Goal: Information Seeking & Learning: Learn about a topic

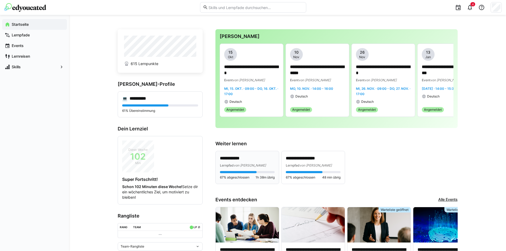
click at [240, 155] on p "**********" at bounding box center [247, 158] width 55 height 6
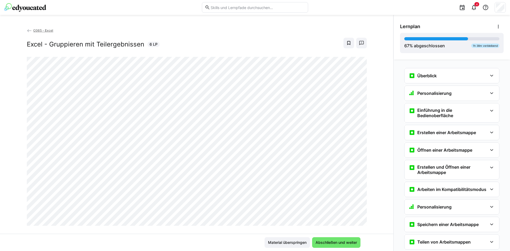
scroll to position [473, 0]
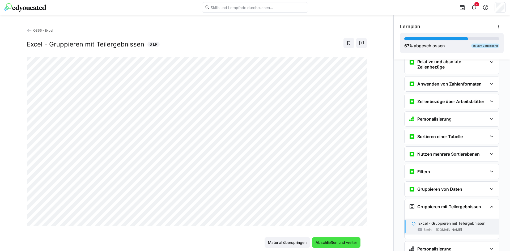
click at [325, 240] on span "Abschließen und weiter" at bounding box center [336, 242] width 43 height 5
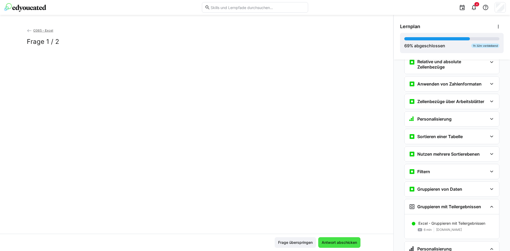
scroll to position [495, 0]
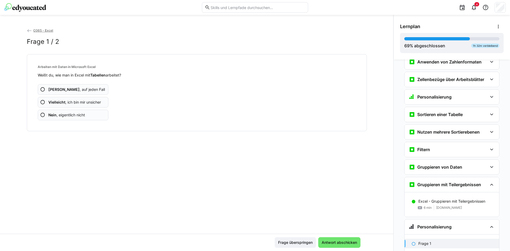
click at [69, 88] on span "Ja , auf jeden Fall" at bounding box center [76, 89] width 57 height 5
click at [82, 102] on span "Vielleicht , ich bin mir unsicher" at bounding box center [74, 102] width 53 height 5
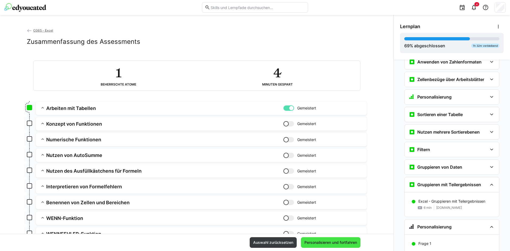
click at [343, 244] on span "Personalisieren und fortfahren" at bounding box center [330, 242] width 54 height 5
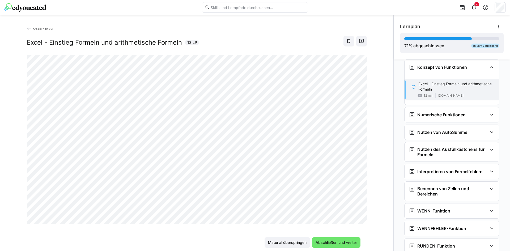
scroll to position [0, 0]
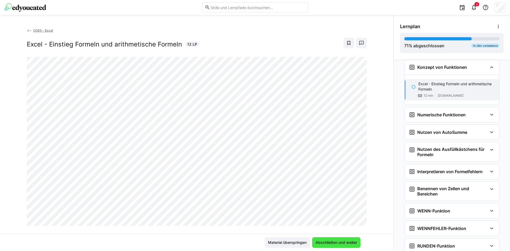
drag, startPoint x: 321, startPoint y: 241, endPoint x: 320, endPoint y: 244, distance: 3.5
click at [321, 241] on span "Abschließen und weiter" at bounding box center [336, 242] width 43 height 5
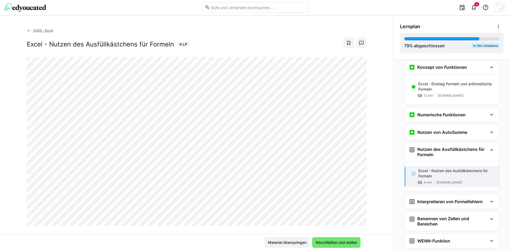
scroll to position [761, 0]
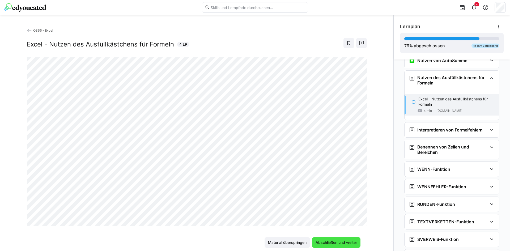
click at [317, 242] on span "Abschließen und weiter" at bounding box center [336, 242] width 43 height 5
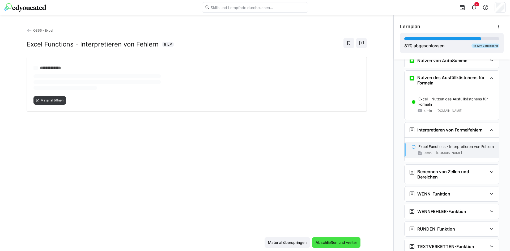
scroll to position [791, 0]
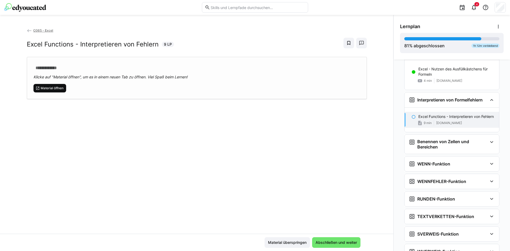
click at [50, 88] on span "Material öffnen" at bounding box center [52, 88] width 24 height 4
click at [359, 43] on eds-icon at bounding box center [361, 42] width 5 height 5
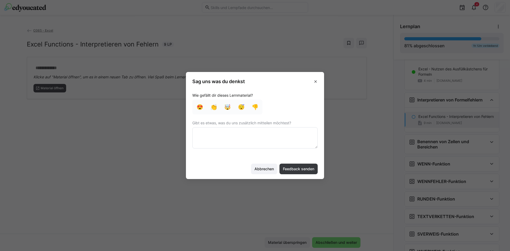
click at [237, 133] on textarea at bounding box center [254, 137] width 125 height 21
click at [228, 132] on textarea at bounding box center [254, 137] width 125 height 21
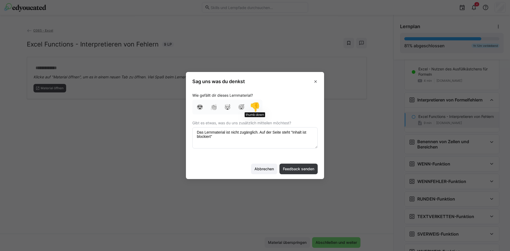
type textarea "Das Lernmaterial ist nicht zugänglich. Auf der Seite steht "Inhalt ist blockier…"
click at [256, 105] on div "👎" at bounding box center [255, 107] width 8 height 8
click at [296, 168] on span "Feedback senden" at bounding box center [298, 168] width 33 height 5
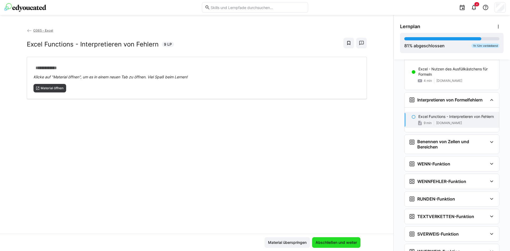
click at [332, 243] on span "Abschließen und weiter" at bounding box center [336, 242] width 43 height 5
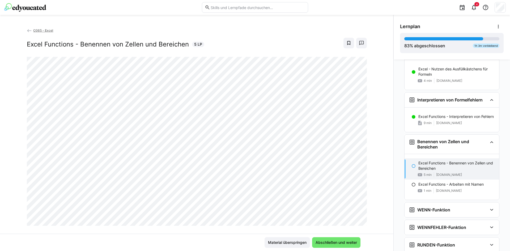
scroll to position [816, 0]
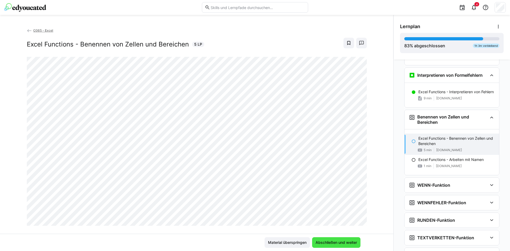
click at [333, 241] on span "Abschließen und weiter" at bounding box center [336, 242] width 43 height 5
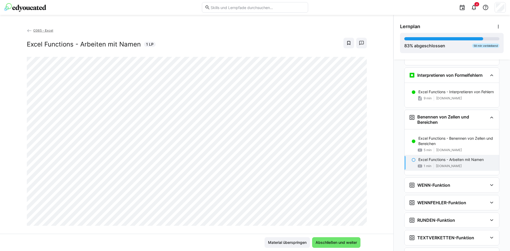
click at [333, 237] on div "Material überspringen Abschließen und weiter" at bounding box center [196, 242] width 393 height 17
click at [332, 239] on span "Abschließen und weiter" at bounding box center [336, 242] width 48 height 11
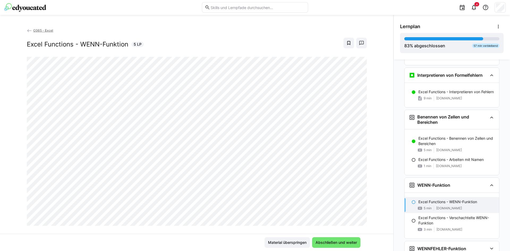
scroll to position [862, 0]
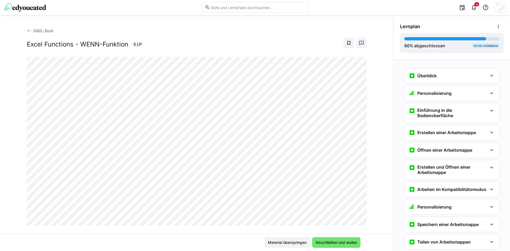
scroll to position [709, 0]
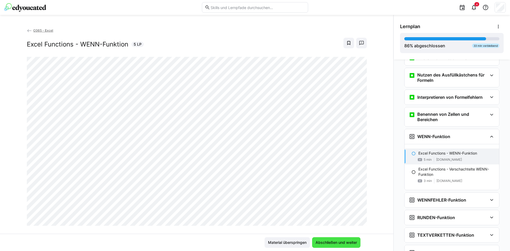
click at [329, 246] on span "Abschließen und weiter" at bounding box center [336, 242] width 48 height 11
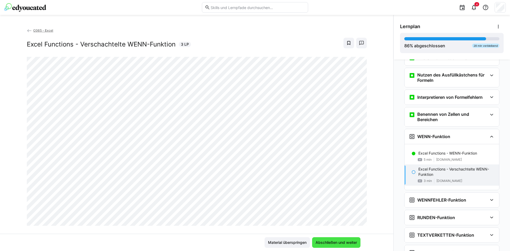
click at [350, 244] on span "Abschließen und weiter" at bounding box center [336, 242] width 43 height 5
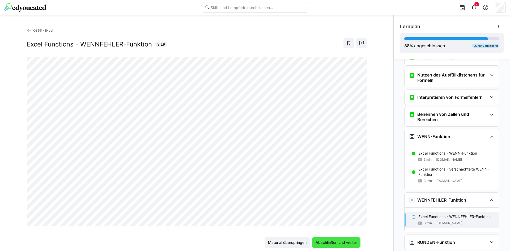
scroll to position [752, 0]
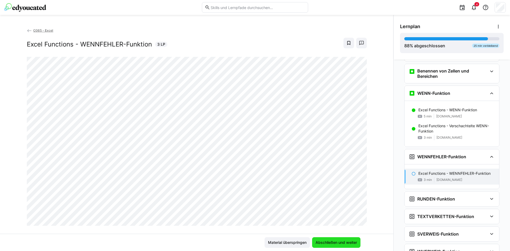
click at [328, 244] on span "Abschließen und weiter" at bounding box center [336, 242] width 43 height 5
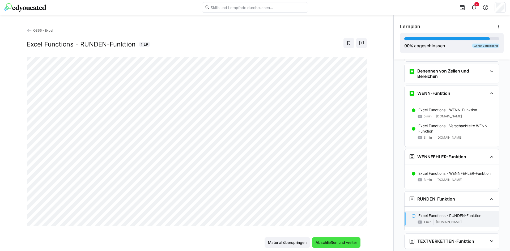
scroll to position [777, 0]
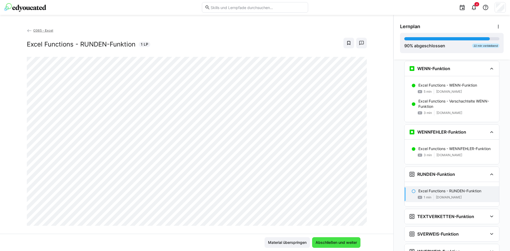
click at [347, 242] on span "Abschließen und weiter" at bounding box center [336, 242] width 43 height 5
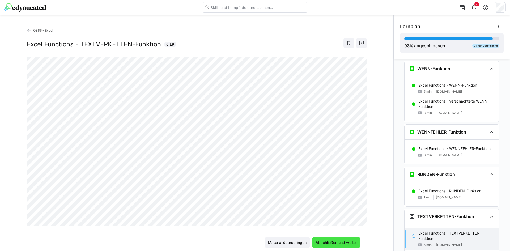
scroll to position [802, 0]
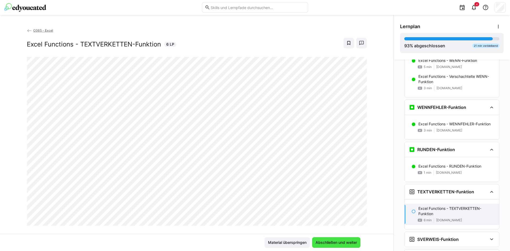
click at [327, 241] on span "Abschließen und weiter" at bounding box center [336, 242] width 43 height 5
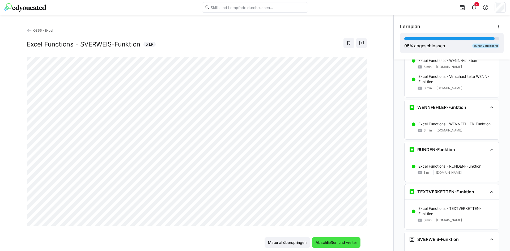
scroll to position [832, 0]
